Goal: Unclear: Unclear

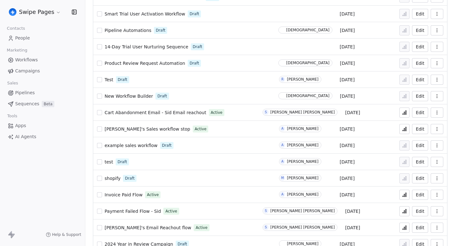
scroll to position [5, 0]
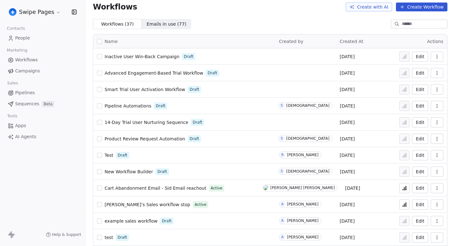
click at [214, 20] on div "Workflows ( 37 ) Workflows ( 37 ) Emails in use ( 77 ) Emails in use ( 77 )" at bounding box center [270, 24] width 370 height 10
